Goal: Transaction & Acquisition: Purchase product/service

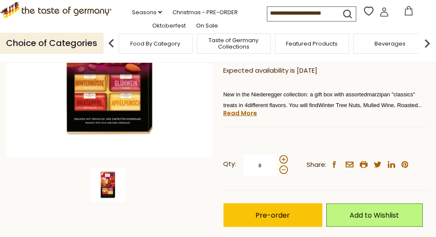
scroll to position [172, 0]
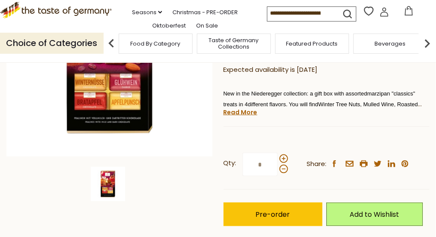
click at [113, 180] on img at bounding box center [108, 184] width 34 height 34
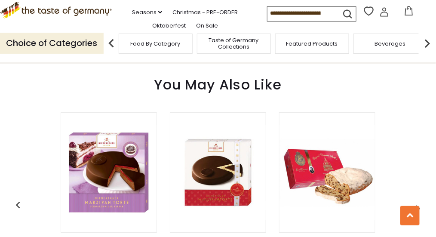
scroll to position [646, 0]
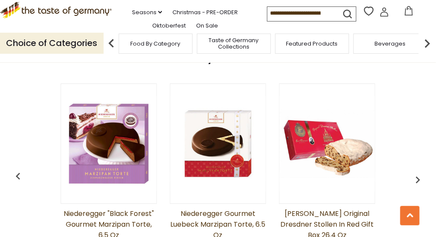
click at [184, 130] on img at bounding box center [218, 144] width 96 height 96
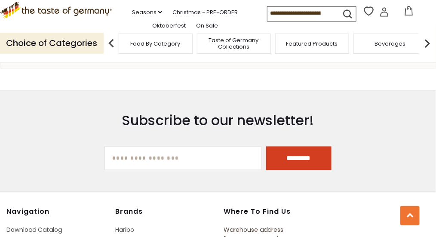
scroll to position [1162, 0]
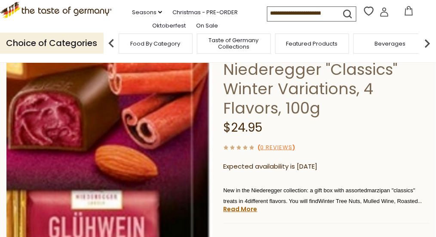
scroll to position [86, 0]
